Goal: Task Accomplishment & Management: Use online tool/utility

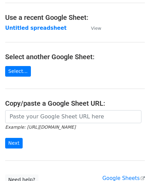
scroll to position [34, 0]
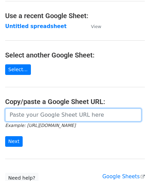
click at [26, 114] on input "url" at bounding box center [73, 115] width 136 height 13
paste input "[URL][DOMAIN_NAME]"
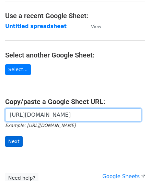
type input "[URL][DOMAIN_NAME]"
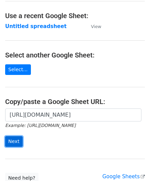
click at [16, 140] on input "Next" at bounding box center [13, 141] width 17 height 11
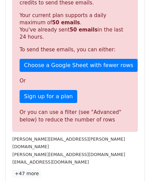
scroll to position [231, 0]
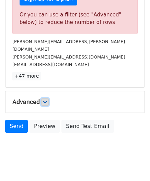
click at [49, 98] on link at bounding box center [45, 102] width 8 height 8
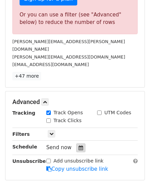
click at [80, 144] on div at bounding box center [80, 148] width 9 height 9
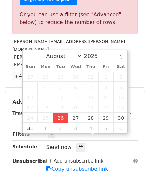
type input "[DATE] 12:00"
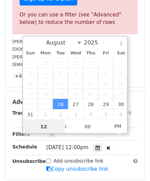
paste input "4"
type input "4"
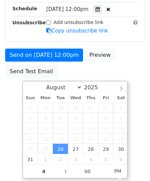
type input "[DATE] 16:00"
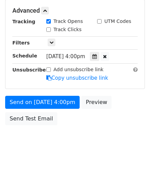
scroll to position [314, 0]
